Goal: Navigation & Orientation: Understand site structure

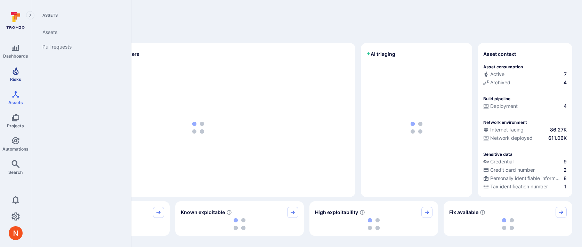
click at [17, 76] on link "Risks" at bounding box center [15, 74] width 31 height 21
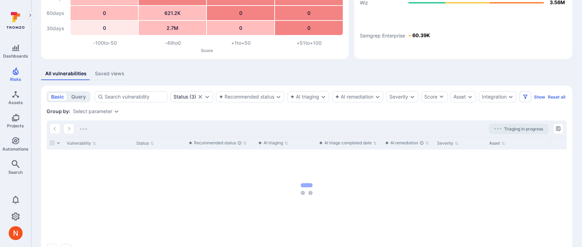
scroll to position [75, 0]
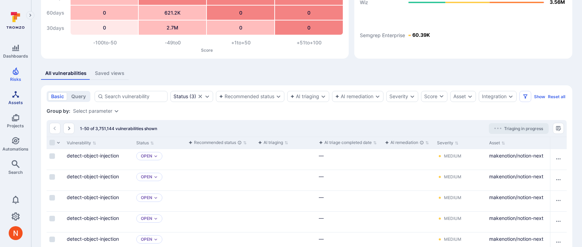
click at [19, 92] on icon "Assets" at bounding box center [15, 94] width 8 height 8
